Goal: Navigation & Orientation: Find specific page/section

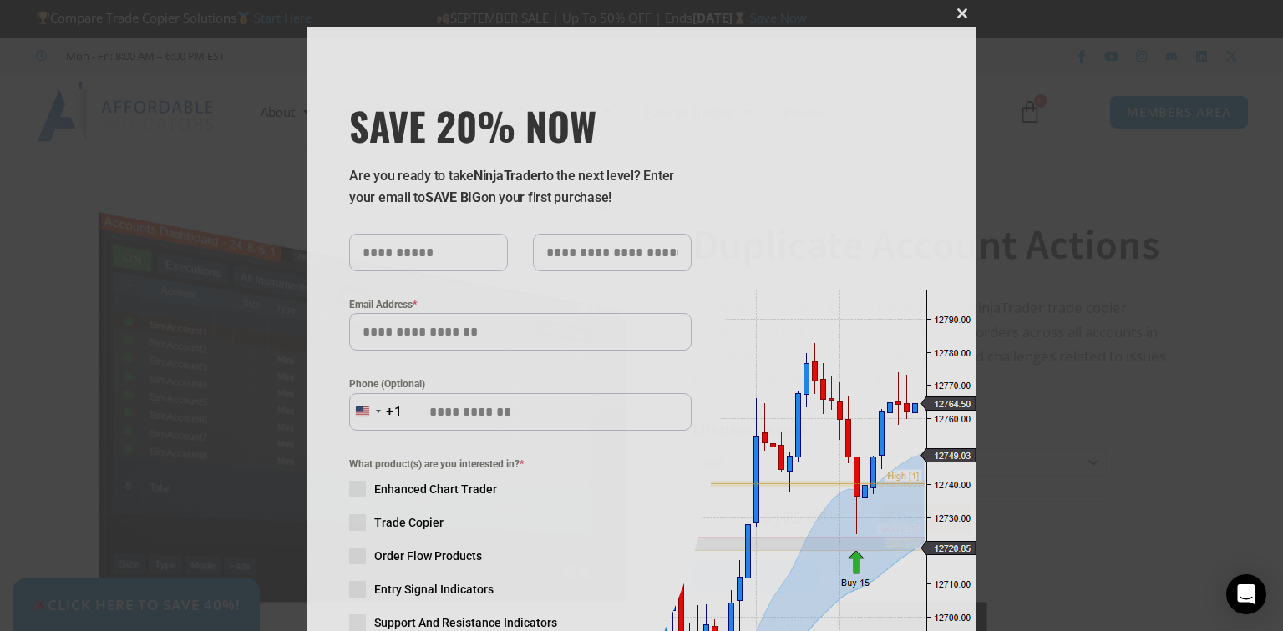
click at [956, 10] on span "SAVE 20% NOW popup" at bounding box center [962, 13] width 27 height 10
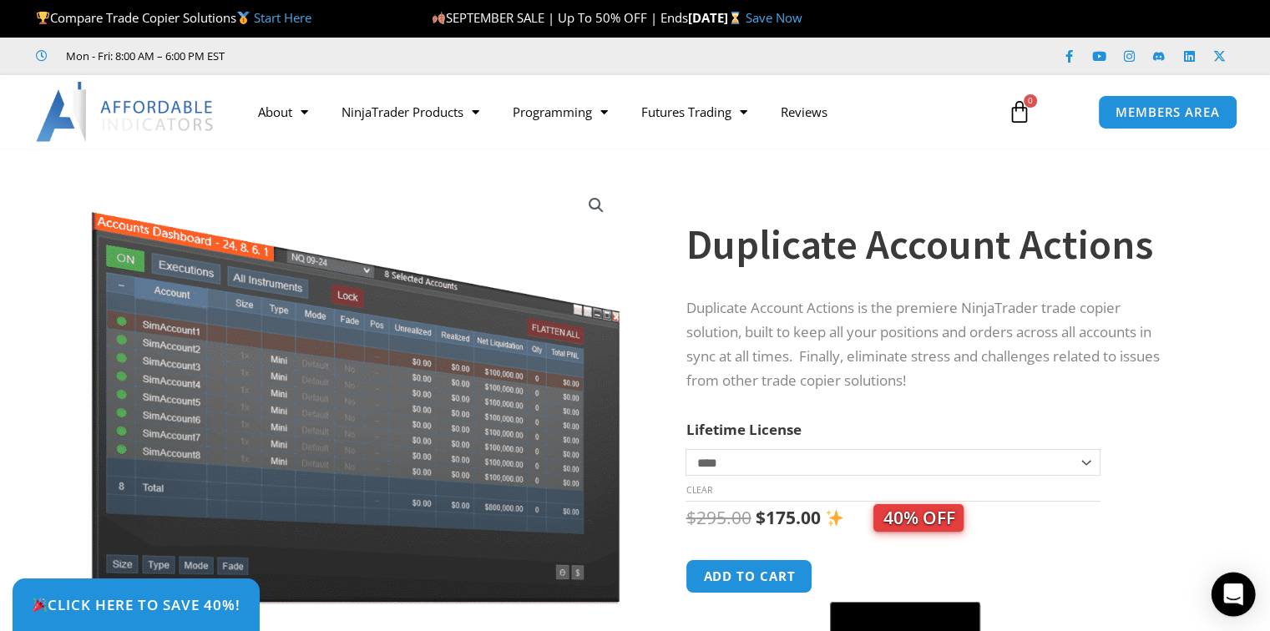
click at [1230, 601] on icon "Open Intercom Messenger" at bounding box center [1233, 595] width 19 height 22
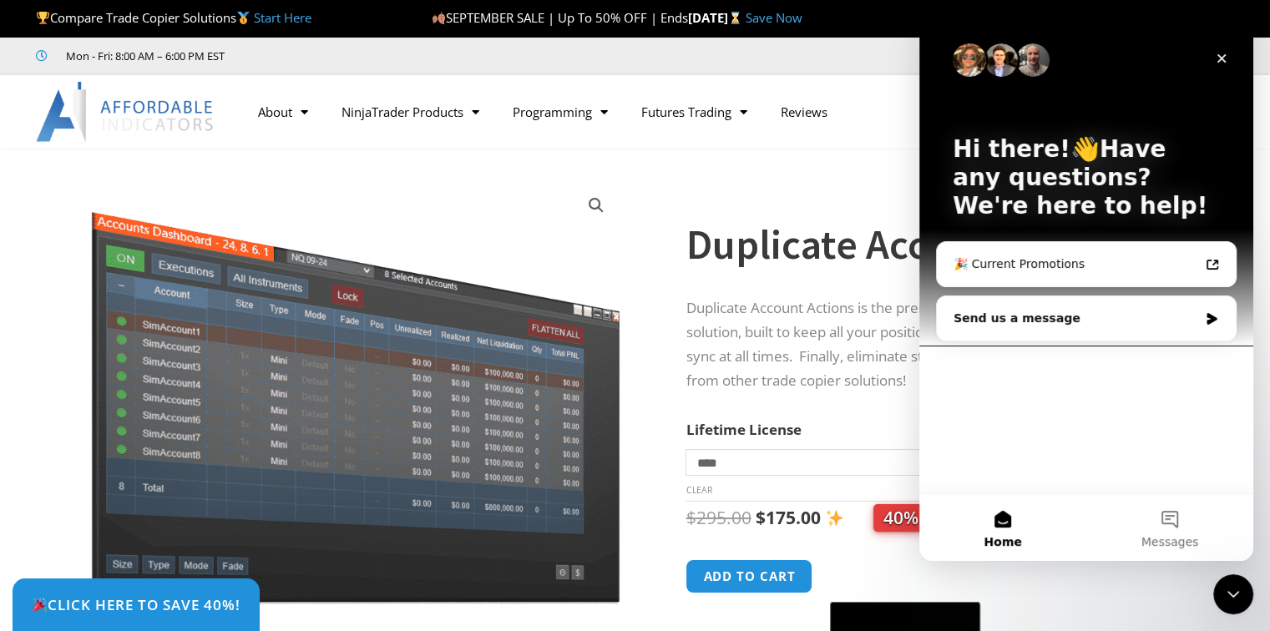
click at [748, 194] on div "Duplicate Account Actions" at bounding box center [930, 231] width 488 height 98
click at [1219, 56] on icon "Close" at bounding box center [1222, 58] width 9 height 9
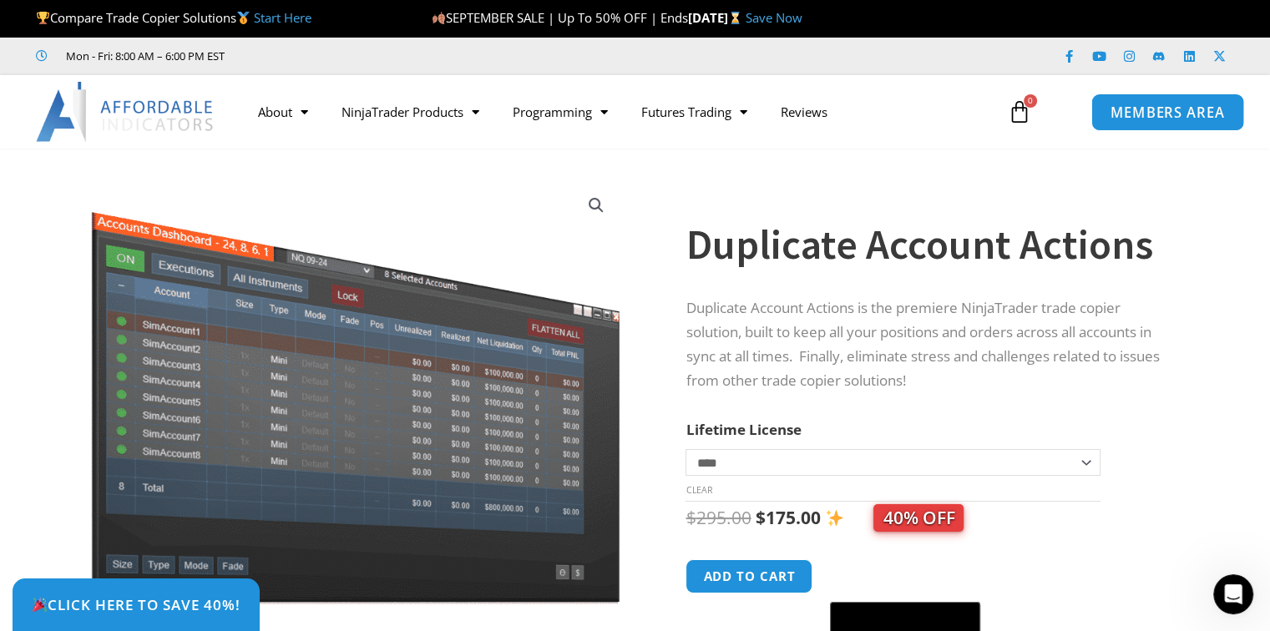
click at [1173, 110] on span "MEMBERS AREA" at bounding box center [1168, 112] width 114 height 14
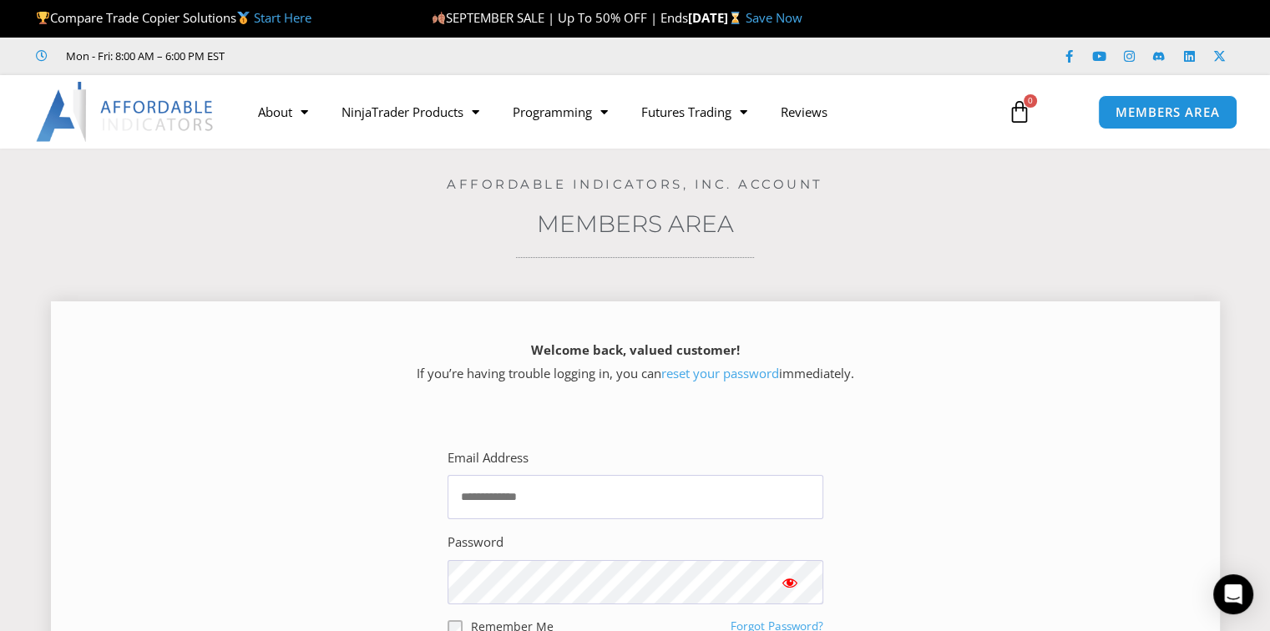
scroll to position [84, 0]
